Goal: Transaction & Acquisition: Book appointment/travel/reservation

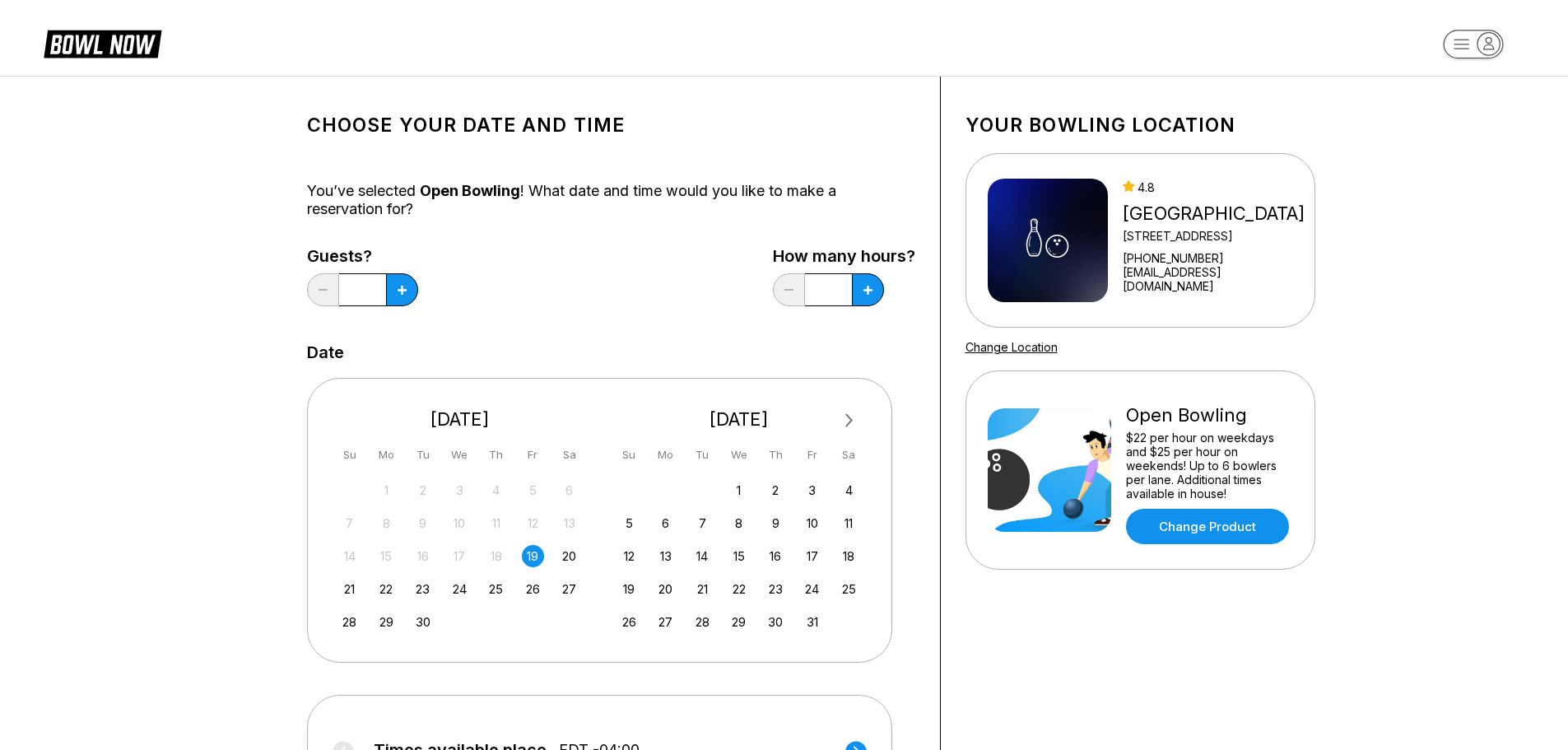
click at [527, 555] on div "19" at bounding box center [533, 555] width 22 height 22
click at [387, 279] on button at bounding box center [402, 290] width 32 height 33
click at [395, 280] on button at bounding box center [402, 290] width 32 height 33
type input "*"
click at [871, 288] on icon at bounding box center [868, 290] width 9 height 9
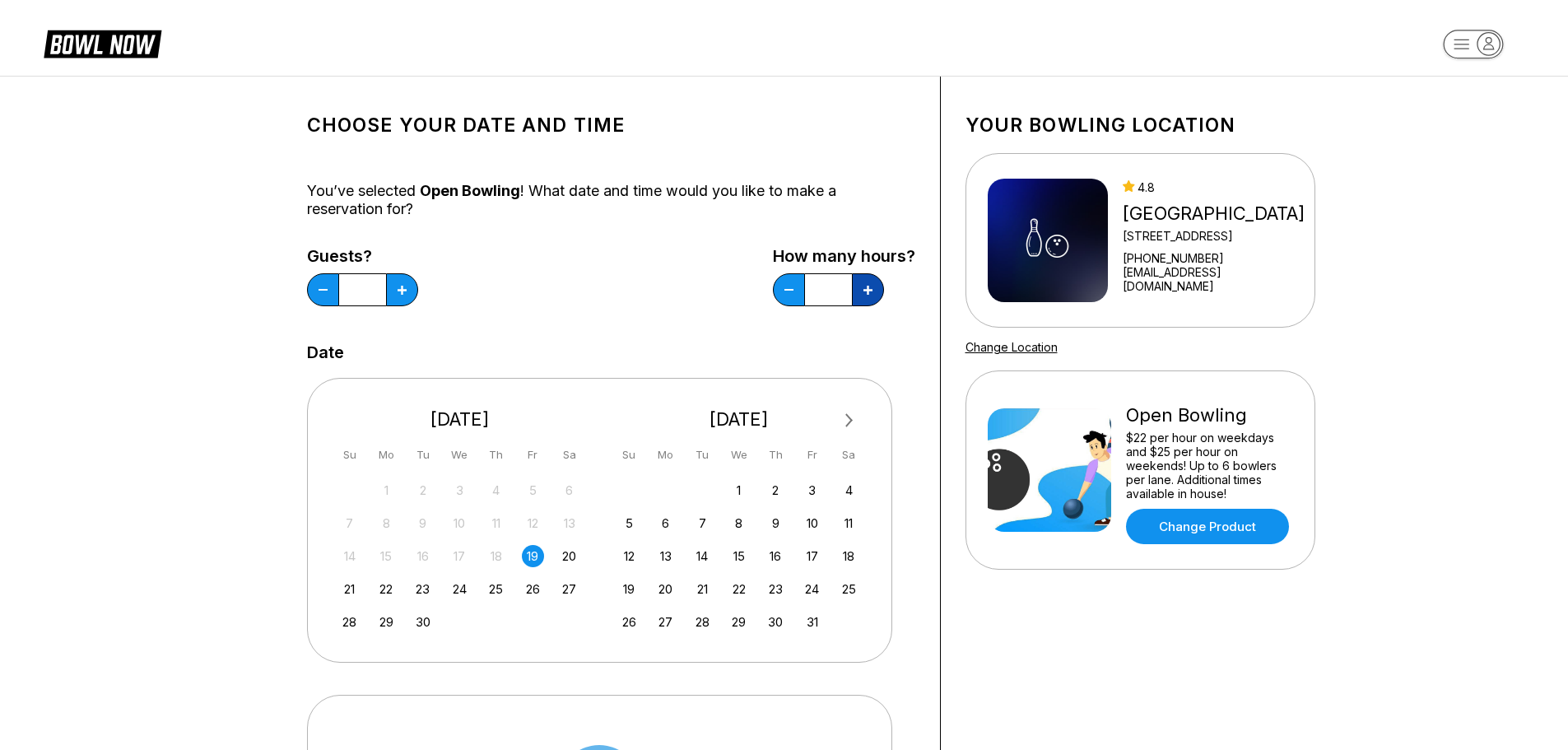
click at [871, 288] on icon at bounding box center [868, 290] width 9 height 9
type input "*"
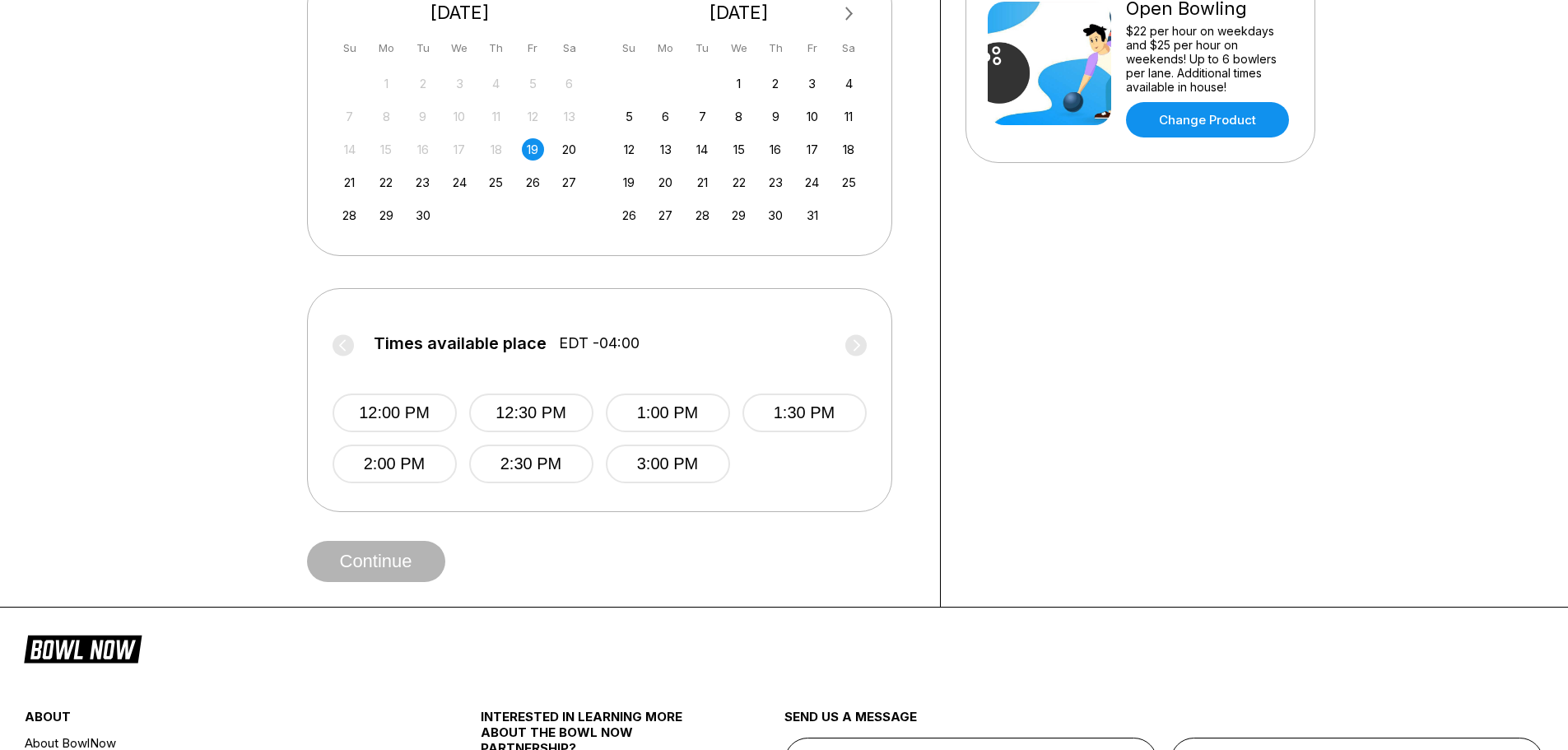
scroll to position [411, 0]
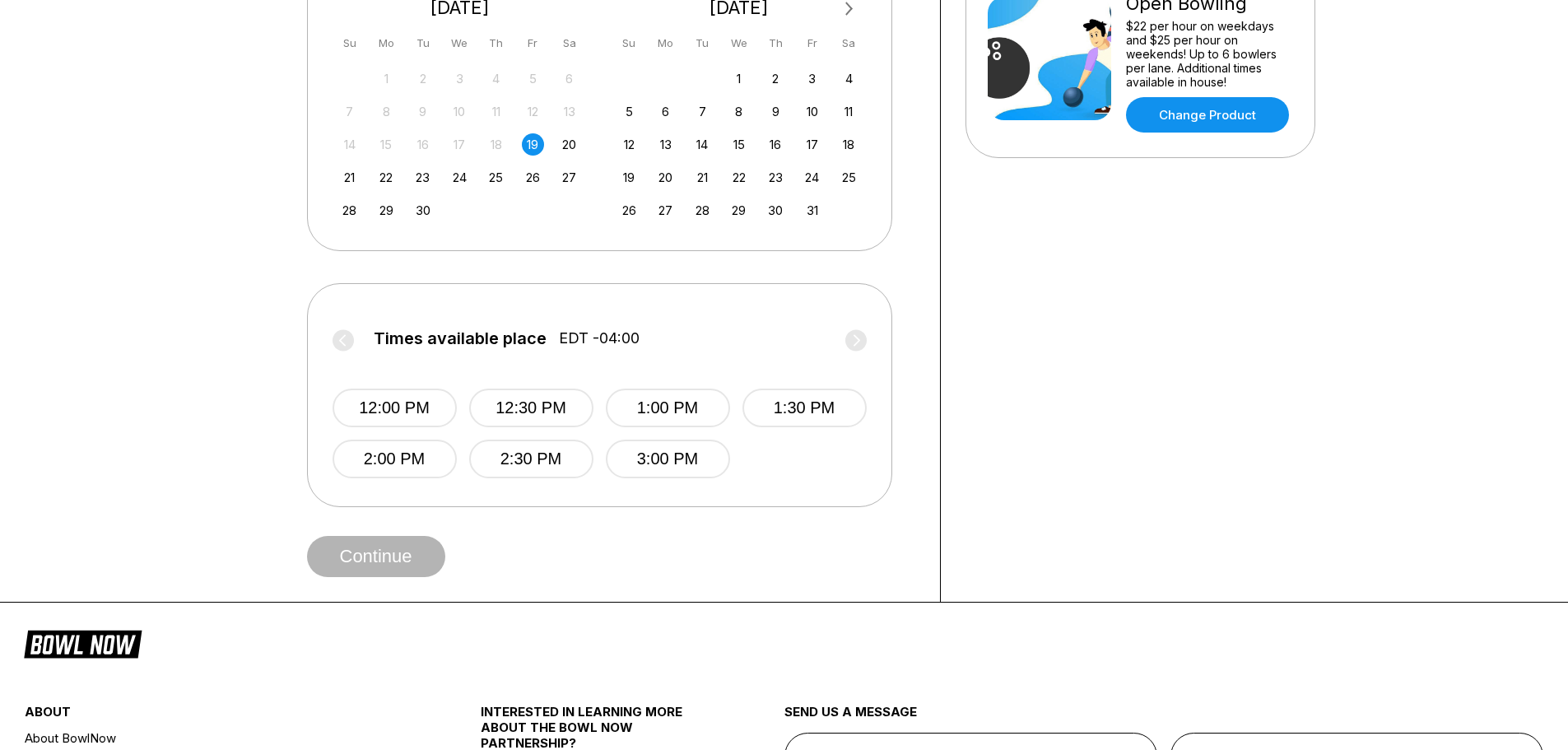
click at [590, 522] on div "Choose your Date and time You’ve selected Open Bowling ! What date and time wou…" at bounding box center [611, 132] width 609 height 887
click at [866, 470] on div "12:00 PM 12:30 PM 1:00 PM 1:30 PM 2:00 PM 2:30 PM 3:00 PM" at bounding box center [599, 417] width 535 height 122
click at [330, 502] on div "Times available place EDT -04:00 12:00 PM 12:30 PM 1:00 PM 1:30 PM 2:00 PM 2:30…" at bounding box center [599, 395] width 586 height 224
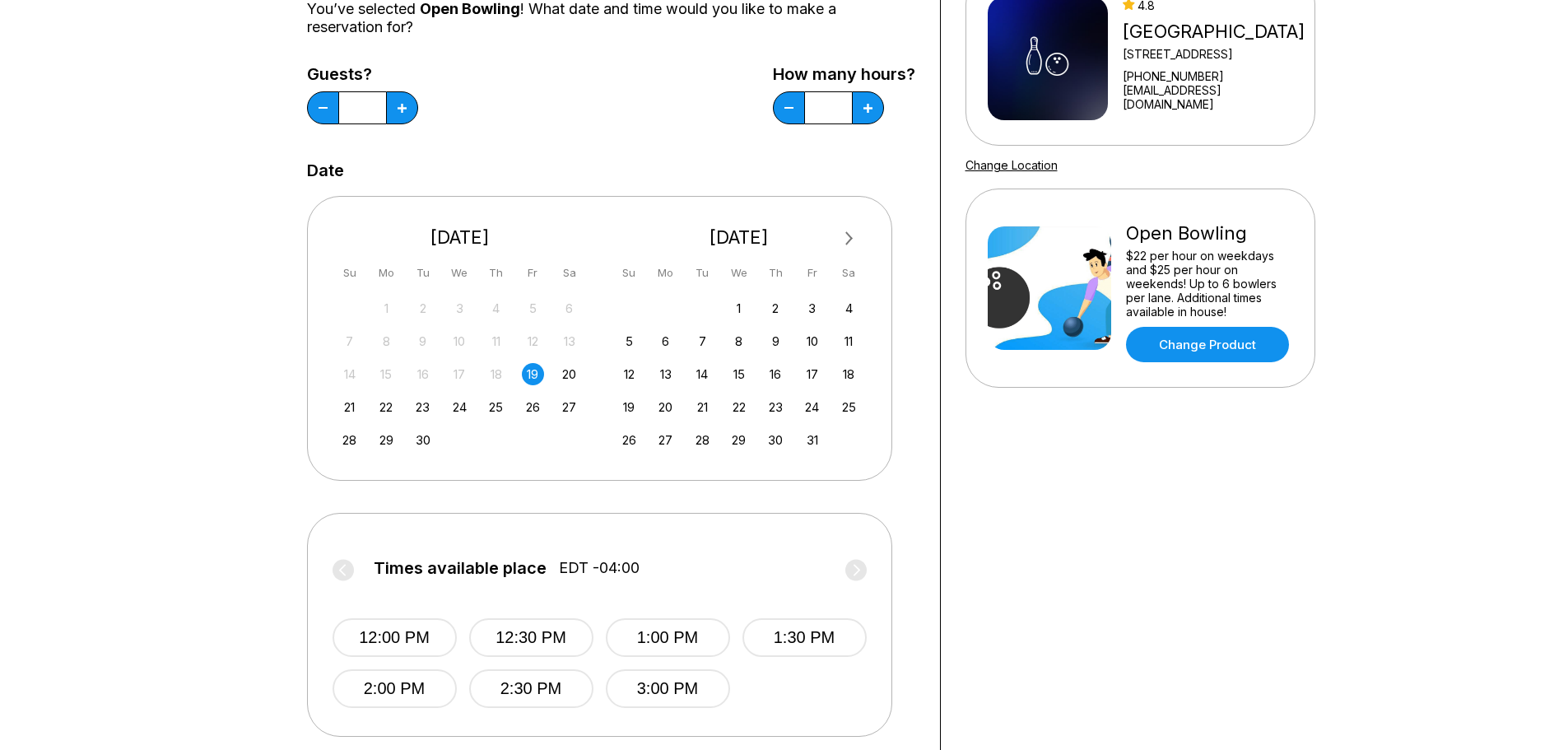
scroll to position [329, 0]
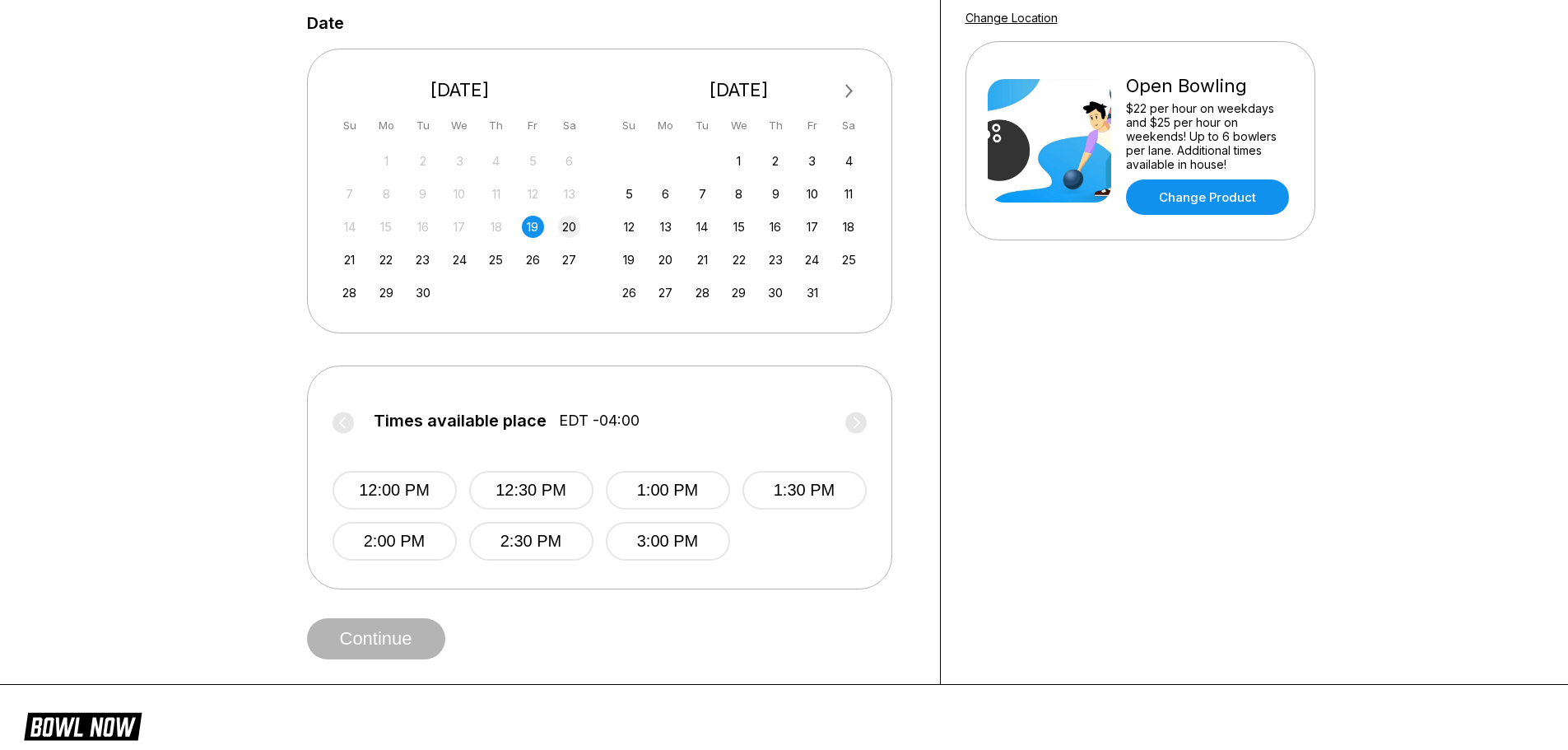
click at [562, 229] on div "20" at bounding box center [569, 227] width 22 height 22
click at [356, 260] on div "21" at bounding box center [349, 259] width 22 height 22
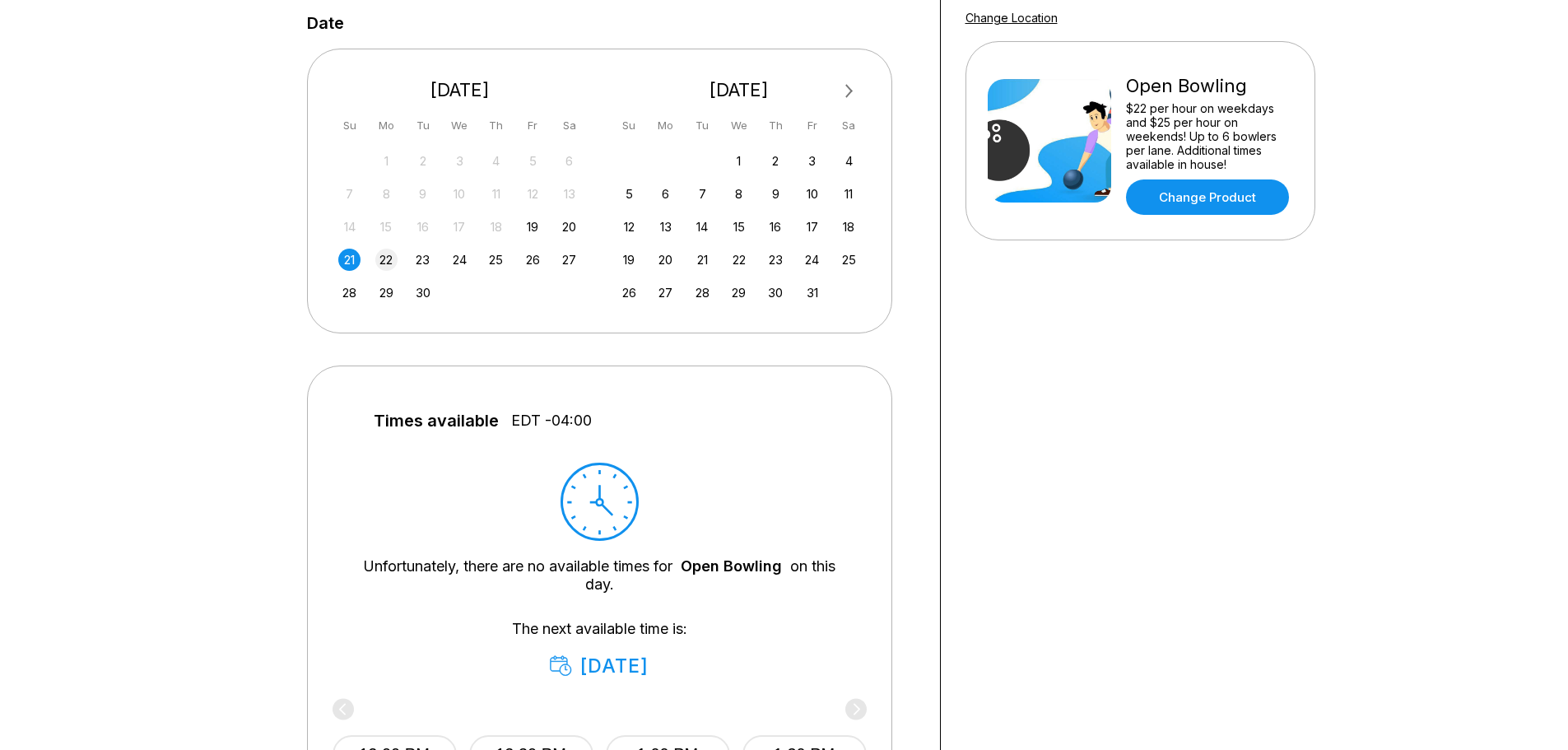
click at [398, 269] on div "21 22 23 24 25 26 27" at bounding box center [460, 258] width 247 height 25
click at [394, 267] on div "22" at bounding box center [387, 259] width 22 height 22
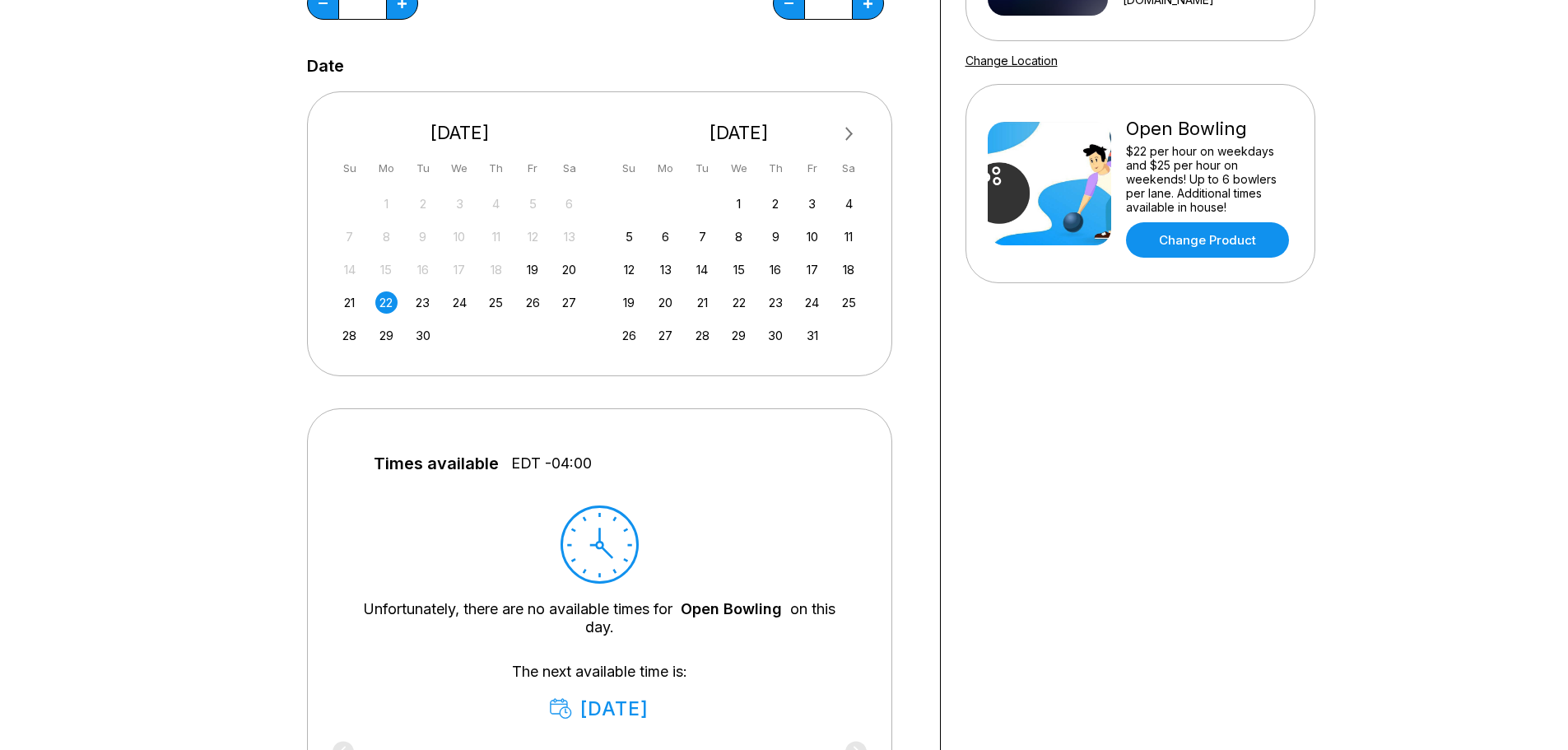
scroll to position [247, 0]
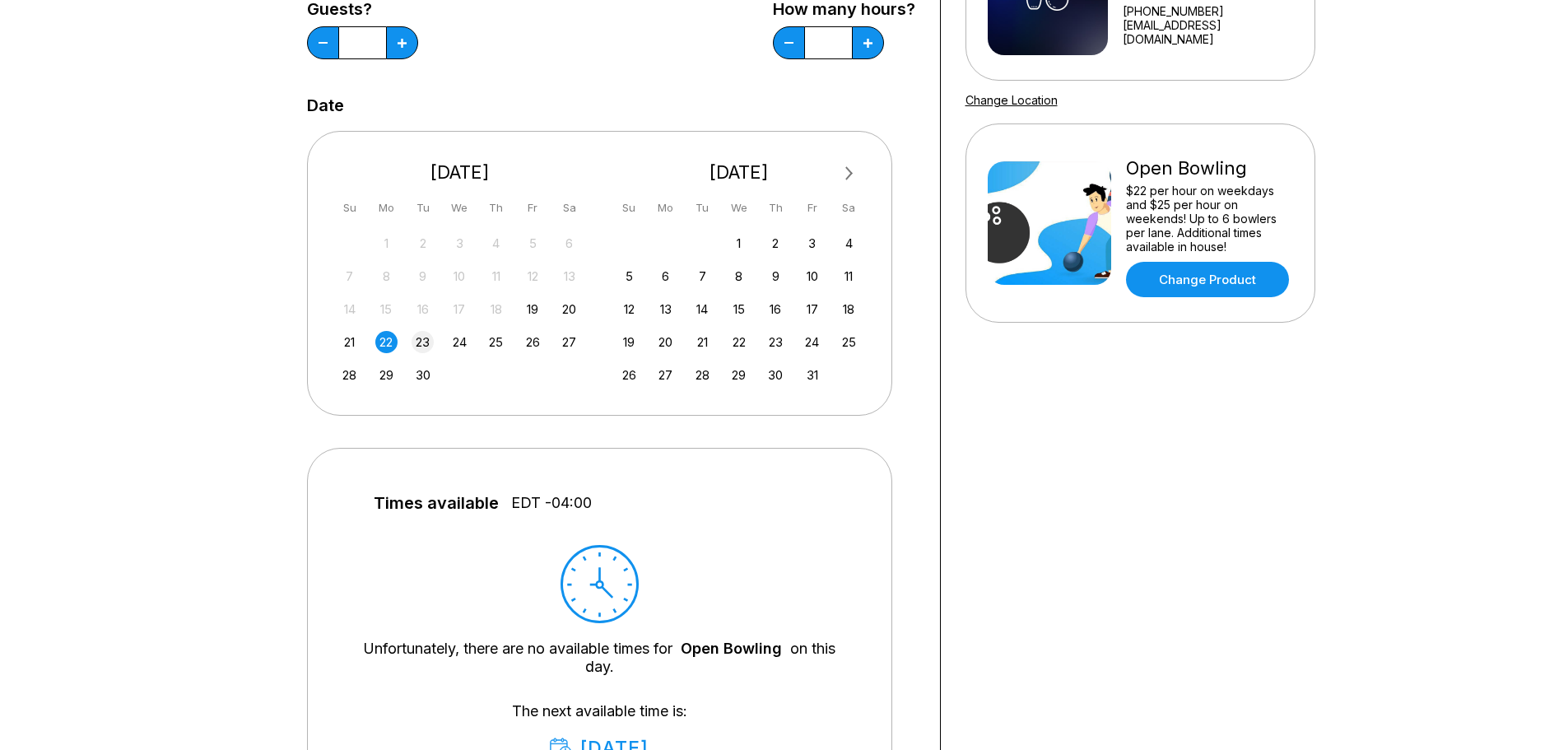
click at [428, 344] on div "23" at bounding box center [422, 342] width 22 height 22
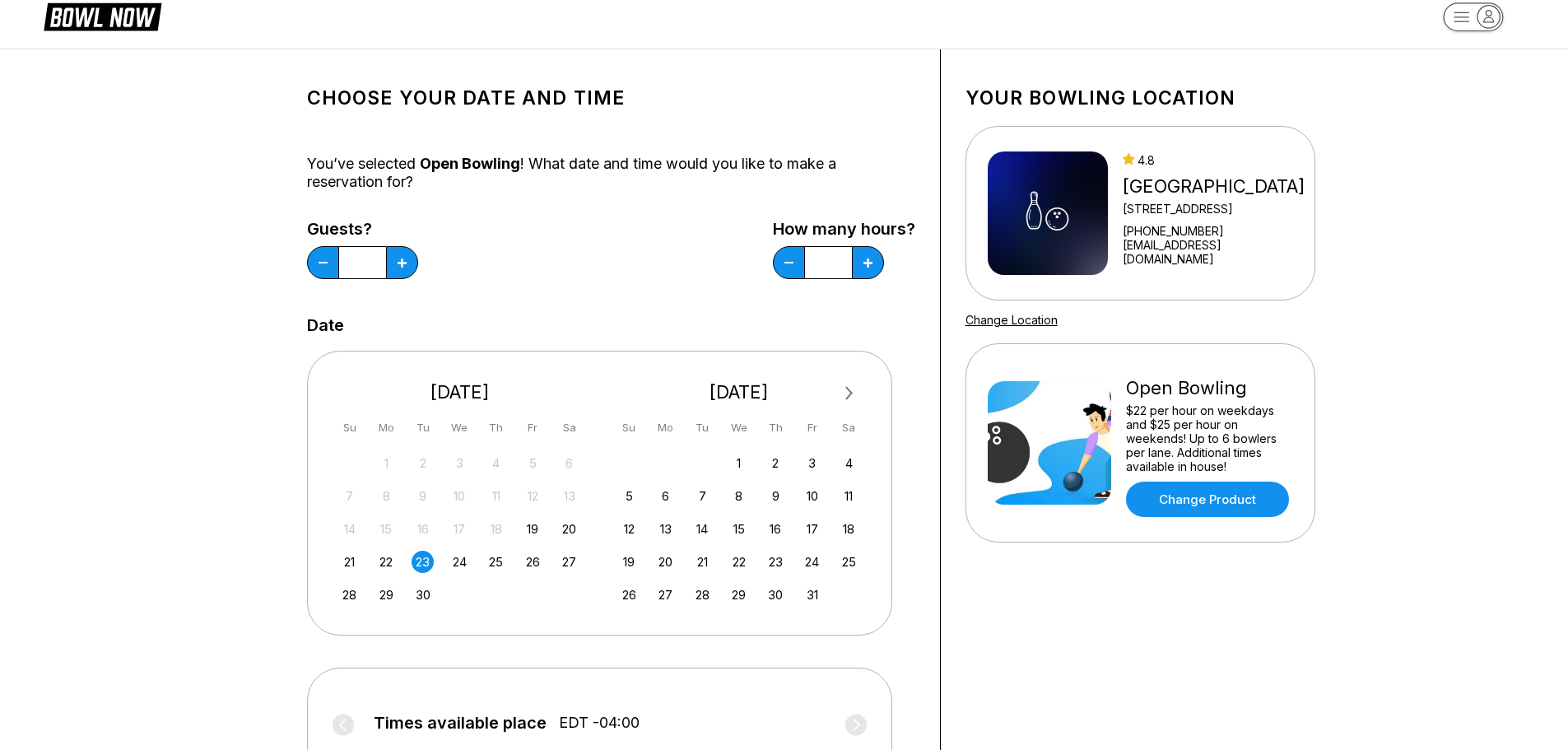
scroll to position [0, 0]
